Goal: Task Accomplishment & Management: Use online tool/utility

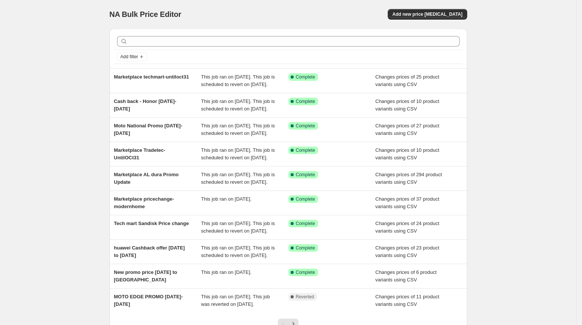
click at [79, 169] on div "NA Bulk Price Editor. This page is ready NA Bulk Price Editor Add new price [ME…" at bounding box center [288, 194] width 576 height 388
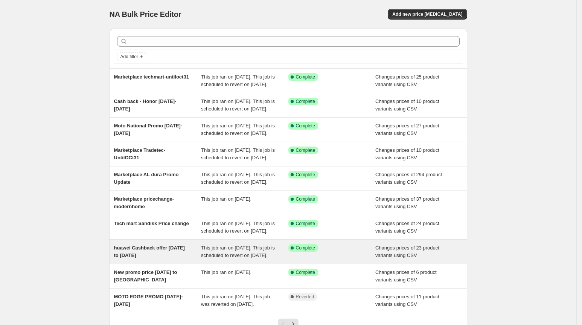
click at [154, 260] on div "huawei Cashback offer [DATE] to [DATE]" at bounding box center [157, 252] width 87 height 15
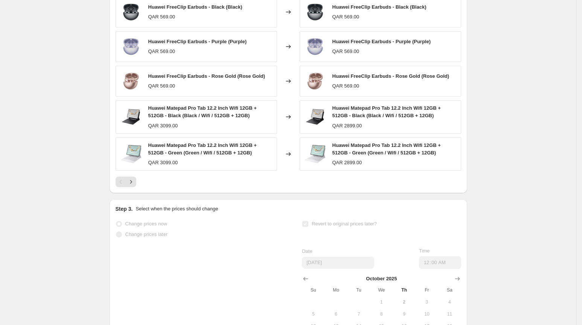
scroll to position [377, 0]
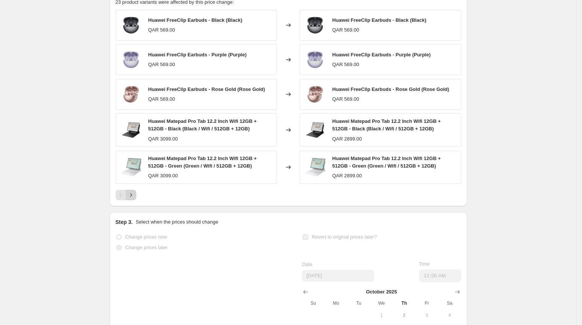
click at [132, 201] on button "Next" at bounding box center [131, 195] width 11 height 11
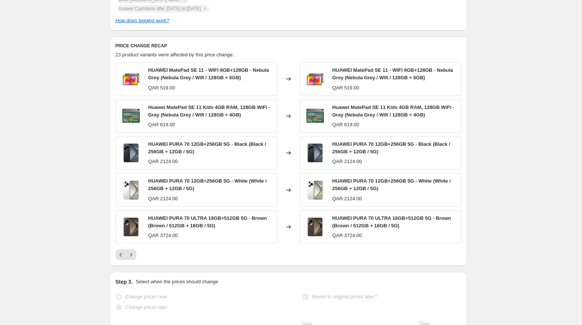
scroll to position [327, 0]
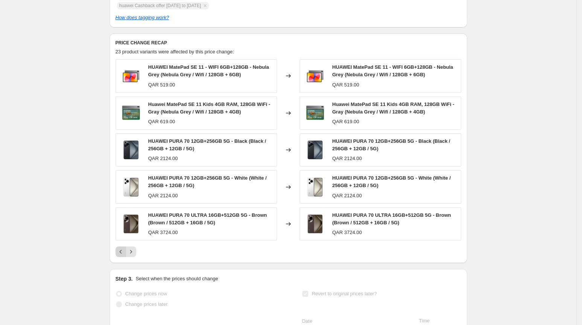
click at [123, 255] on icon "Previous" at bounding box center [121, 252] width 8 height 8
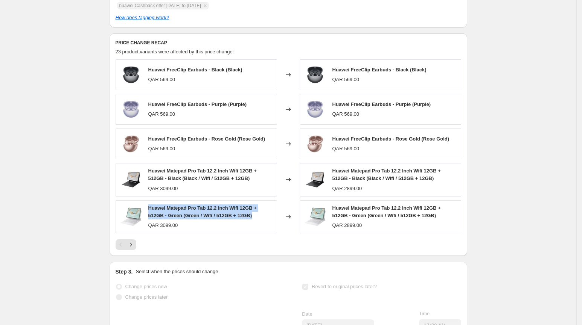
drag, startPoint x: 152, startPoint y: 215, endPoint x: 266, endPoint y: 223, distance: 115.0
click at [266, 220] on div "Huawei Matepad Pro Tab 12.2 Inch Wifi 12GB + 512GB - Green (Green / Wifi / 512G…" at bounding box center [210, 212] width 125 height 15
copy span "Huawei Matepad Pro Tab 12.2 Inch Wifi 12GB + 512GB - Green (Green / Wifi / 512G…"
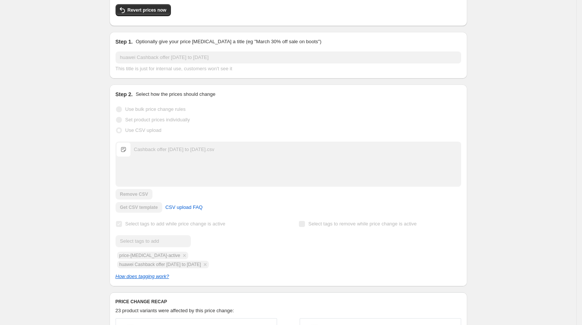
scroll to position [0, 0]
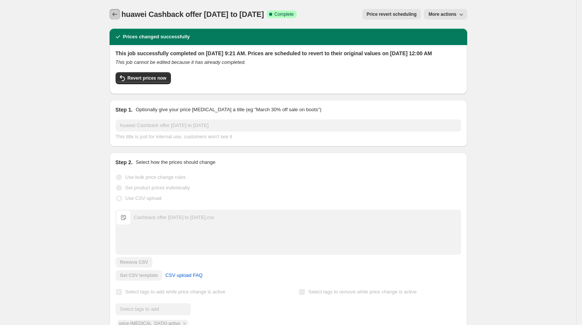
click at [115, 13] on icon "Price change jobs" at bounding box center [115, 15] width 8 height 8
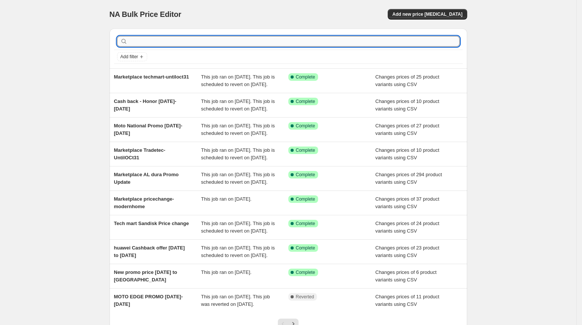
click at [167, 41] on input "text" at bounding box center [294, 41] width 330 height 11
type input "huawei"
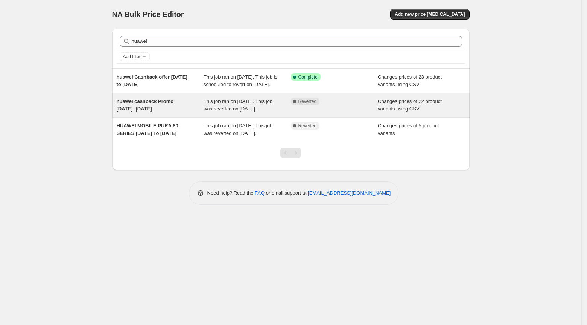
click at [173, 111] on div "huawei cashback Promo [DATE]- [DATE]" at bounding box center [160, 105] width 87 height 15
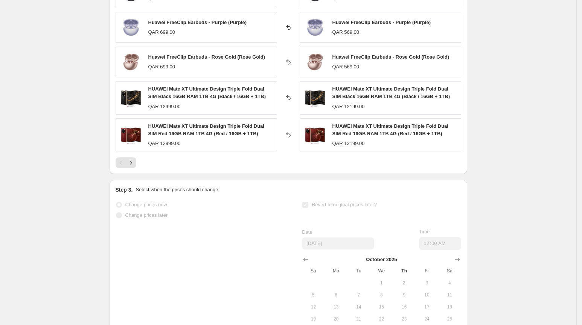
scroll to position [386, 0]
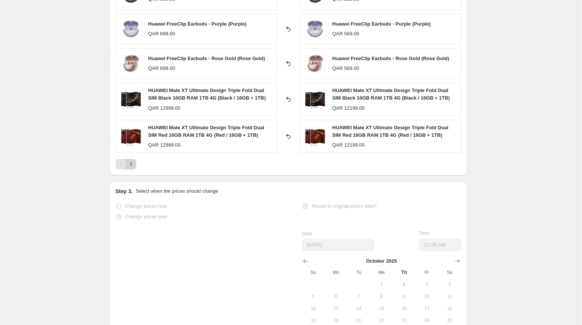
click at [135, 163] on icon "Next" at bounding box center [131, 165] width 8 height 8
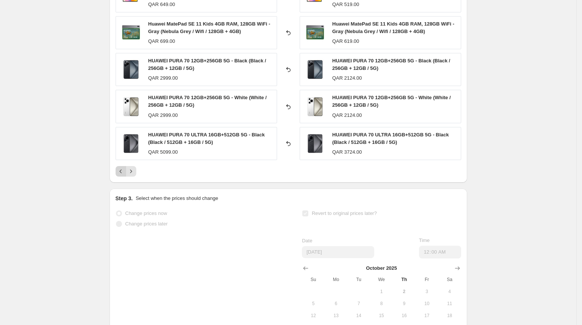
click at [120, 166] on button "Previous" at bounding box center [121, 171] width 11 height 11
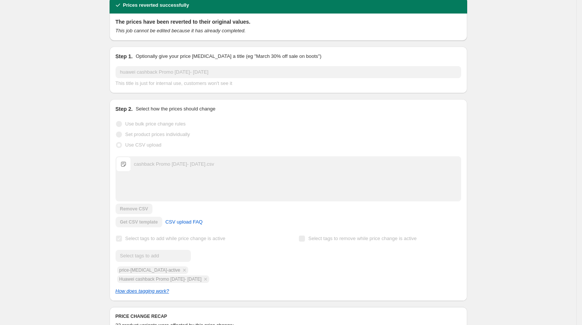
scroll to position [0, 0]
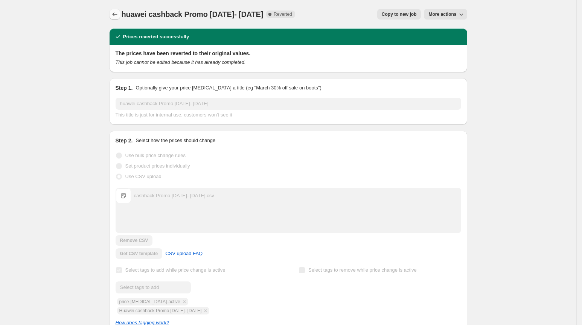
click at [112, 17] on button "Price change jobs" at bounding box center [114, 14] width 11 height 11
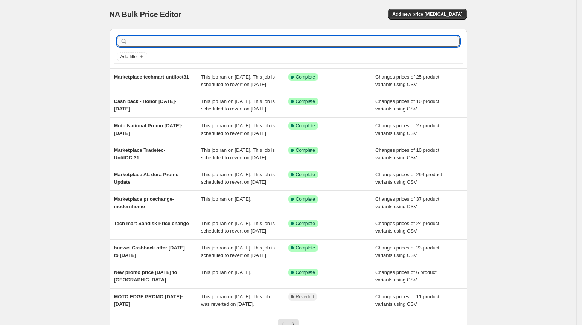
click at [143, 45] on input "text" at bounding box center [294, 41] width 330 height 11
type input "huawei"
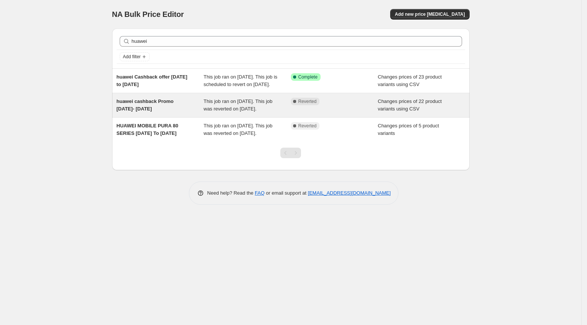
click at [226, 112] on span "This job ran on [DATE]. This job was reverted on [DATE]." at bounding box center [238, 105] width 69 height 13
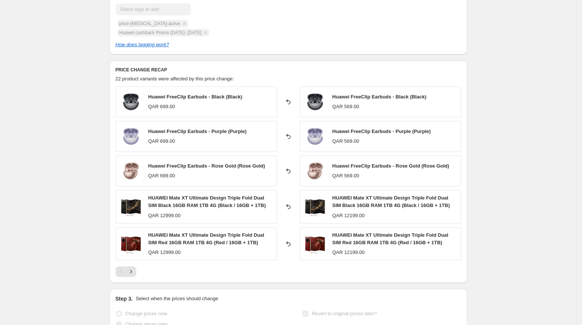
scroll to position [294, 0]
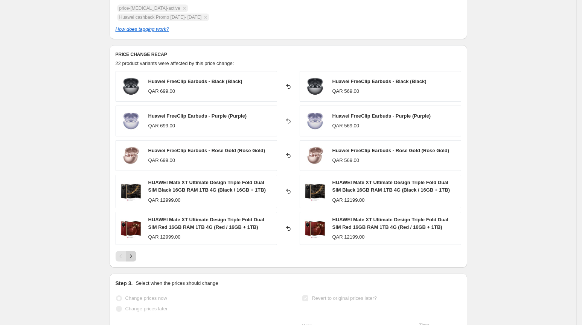
click at [129, 255] on icon "Next" at bounding box center [131, 257] width 8 height 8
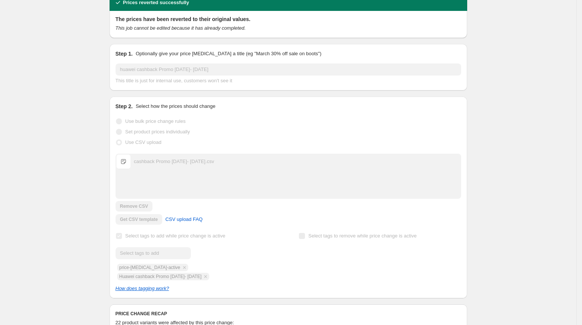
scroll to position [0, 0]
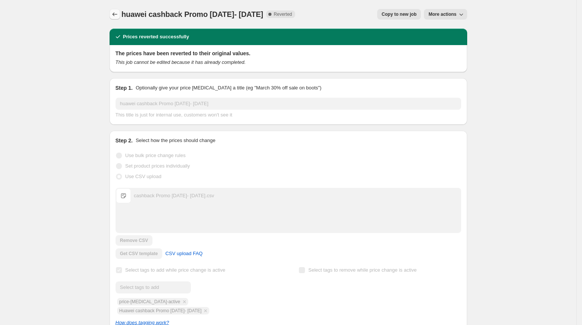
click at [119, 14] on icon "Price change jobs" at bounding box center [115, 15] width 8 height 8
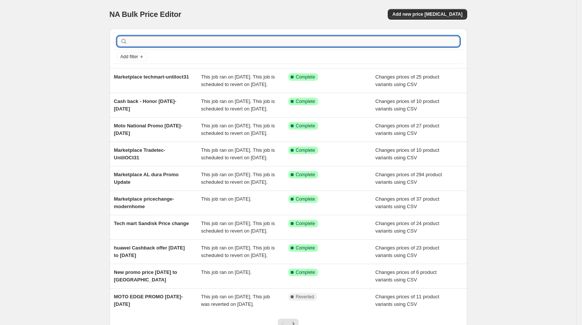
click at [188, 41] on input "text" at bounding box center [294, 41] width 330 height 11
paste input "Huawei Matepad Pro Tab 12.2 Inch Wifi 12GB + 512GB - Green (Green / Wifi / 512G…"
type input "Huawei Matepad Pro Tab 12.2 Inch Wifi 12GB + 512GB - Green (Green / Wifi / 512G…"
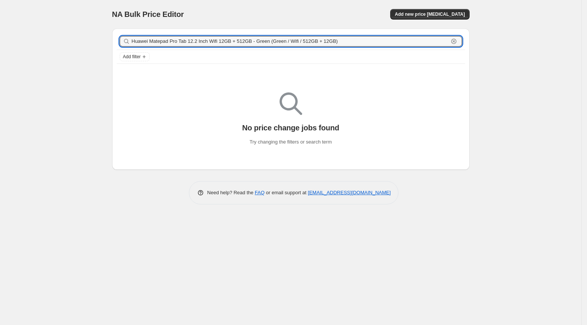
drag, startPoint x: 150, startPoint y: 41, endPoint x: 394, endPoint y: 56, distance: 244.3
click at [394, 56] on div "Huawei Matepad Pro Tab 12.2 Inch Wifi 12GB + 512GB - Green (Green / Wifi / 512G…" at bounding box center [291, 48] width 348 height 31
type input "Huawei"
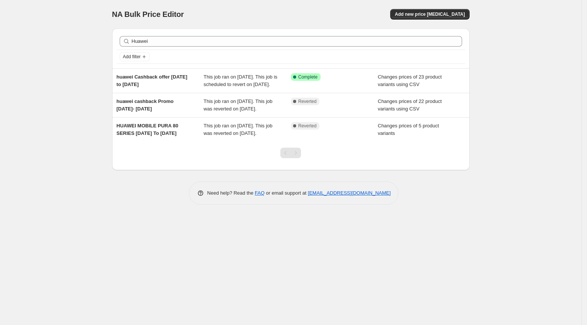
click at [507, 78] on div "NA Bulk Price Editor. This page is ready NA Bulk Price Editor Add new price [ME…" at bounding box center [290, 162] width 581 height 325
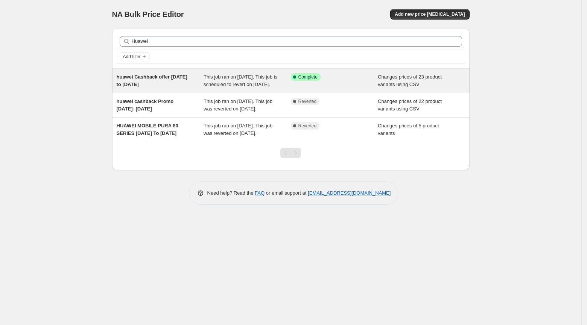
click at [199, 80] on div "huawei Cashback offer [DATE] to [DATE]" at bounding box center [160, 80] width 87 height 15
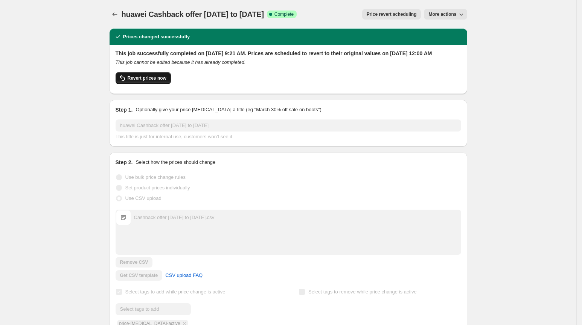
click at [141, 82] on button "Revert prices now" at bounding box center [143, 78] width 55 height 12
checkbox input "false"
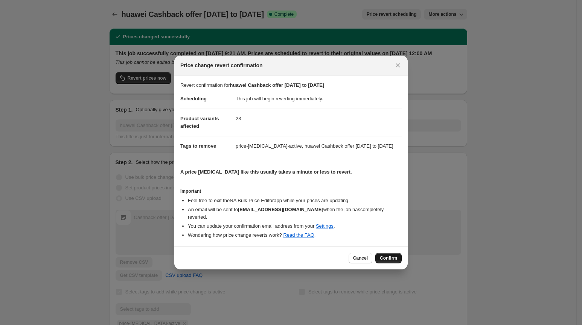
click at [386, 261] on span "Confirm" at bounding box center [388, 258] width 17 height 6
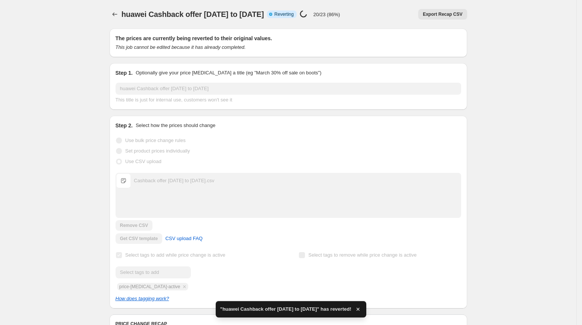
checkbox input "true"
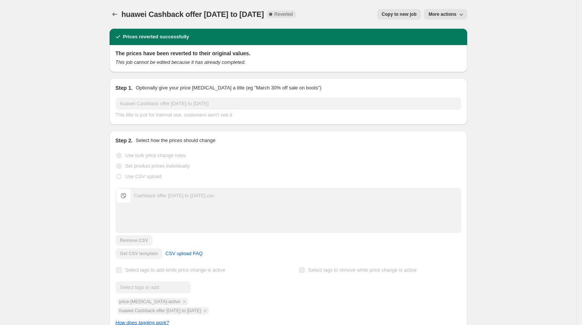
click at [443, 15] on span "More actions" at bounding box center [442, 14] width 28 height 6
drag, startPoint x: 447, startPoint y: 26, endPoint x: 540, endPoint y: -10, distance: 100.3
click at [540, 0] on html "Home Settings Plans Skip to content huawei Cashback offer [DATE] to [DATE]. Thi…" at bounding box center [291, 162] width 582 height 325
click at [401, 18] on button "Copy to new job" at bounding box center [399, 14] width 44 height 11
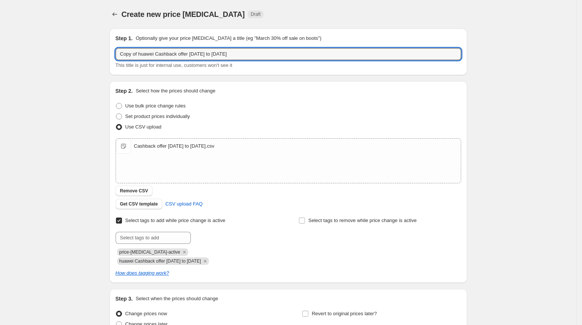
drag, startPoint x: 142, startPoint y: 56, endPoint x: 117, endPoint y: 54, distance: 24.9
click at [117, 54] on div "Step 1. Optionally give your price [MEDICAL_DATA] a title (eg "March 30% off sa…" at bounding box center [287, 52] width 357 height 47
click at [274, 46] on div "Step 1. Optionally give your price [MEDICAL_DATA] a title (eg "March 30% off sa…" at bounding box center [288, 52] width 345 height 35
click at [274, 52] on input "huawei Cashback offer [DATE] to [DATE]" at bounding box center [288, 54] width 345 height 12
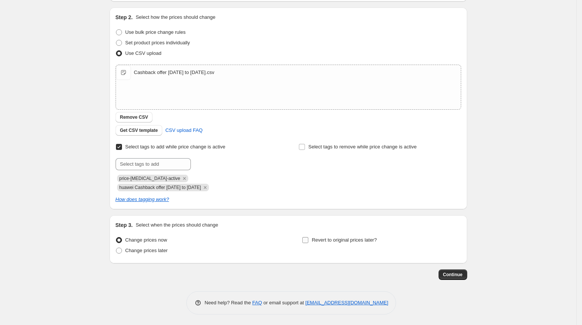
type input "huawei Cashback offer [DATE] to [DATE] - corrected"
click at [308, 240] on input "Revert to original prices later?" at bounding box center [305, 240] width 6 height 6
checkbox input "true"
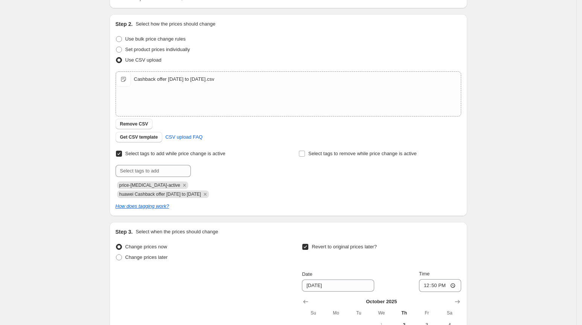
scroll to position [202, 0]
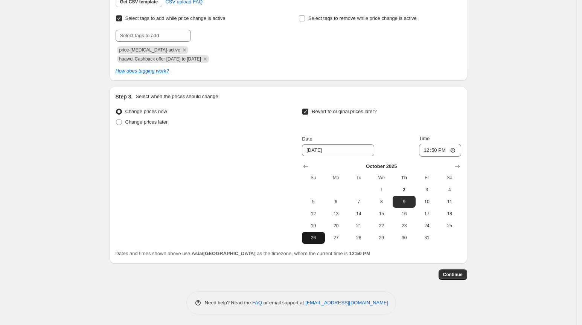
click at [317, 233] on button "26" at bounding box center [313, 238] width 23 height 12
type input "[DATE]"
click at [433, 152] on input "12:50" at bounding box center [440, 150] width 42 height 13
type input "00:00"
click at [521, 111] on div "Create new price [MEDICAL_DATA]. This page is ready Create new price [MEDICAL_D…" at bounding box center [288, 62] width 576 height 529
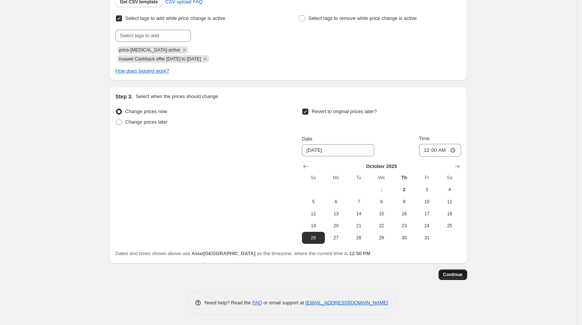
click at [455, 272] on span "Continue" at bounding box center [453, 275] width 20 height 6
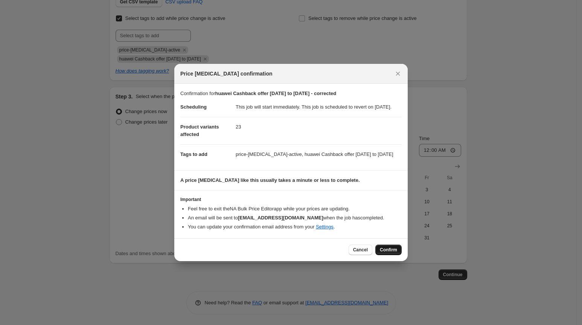
click at [380, 253] on span "Confirm" at bounding box center [388, 250] width 17 height 6
